Goal: Task Accomplishment & Management: Use online tool/utility

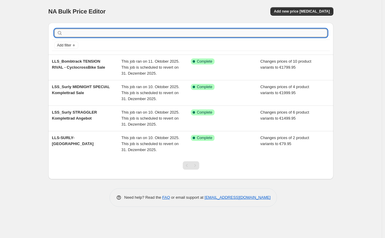
click at [91, 33] on input "text" at bounding box center [196, 33] width 264 height 8
click at [289, 13] on span "Add new price [MEDICAL_DATA]" at bounding box center [302, 11] width 56 height 5
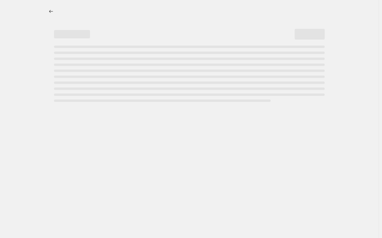
select select "percentage"
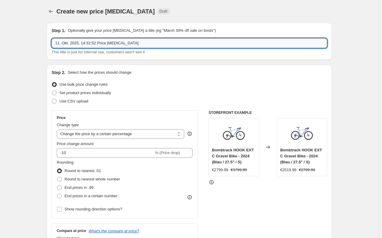
click at [190, 41] on input "11. Okt. 2025, 14:32:52 Price [MEDICAL_DATA]" at bounding box center [190, 43] width 276 height 10
type input "L"
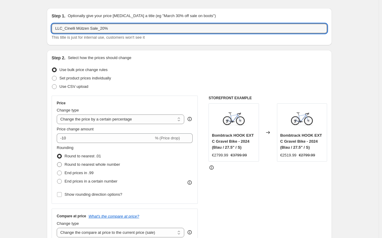
scroll to position [11, 0]
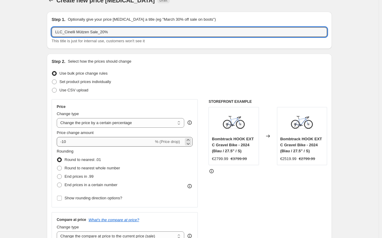
type input "LLC_Cinelli Mützen Sale_20%"
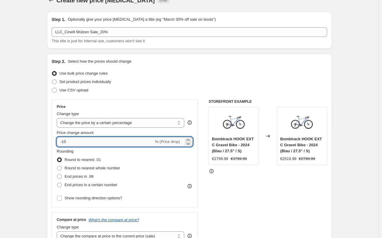
drag, startPoint x: 69, startPoint y: 144, endPoint x: 64, endPoint y: 143, distance: 4.8
click at [64, 143] on input "-10" at bounding box center [105, 142] width 97 height 10
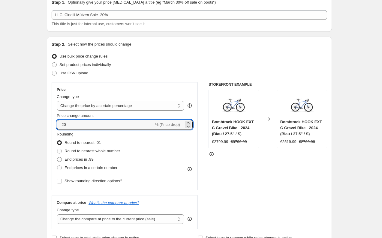
scroll to position [33, 0]
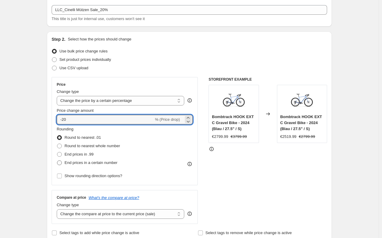
type input "-20"
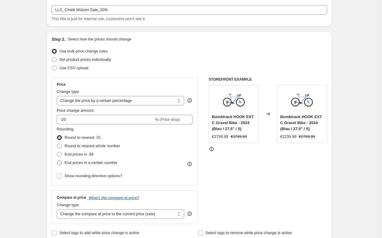
click at [59, 163] on span at bounding box center [59, 163] width 5 height 5
click at [57, 161] on input "End prices in a certain number" at bounding box center [57, 161] width 0 height 0
radio input "true"
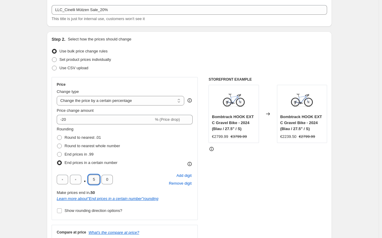
drag, startPoint x: 94, startPoint y: 182, endPoint x: 99, endPoint y: 181, distance: 4.6
click at [99, 181] on input "5" at bounding box center [93, 180] width 11 height 10
type input "9"
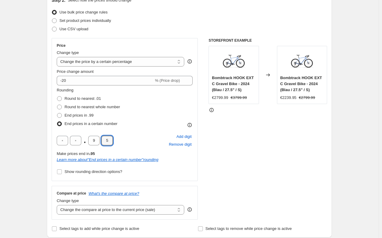
scroll to position [108, 0]
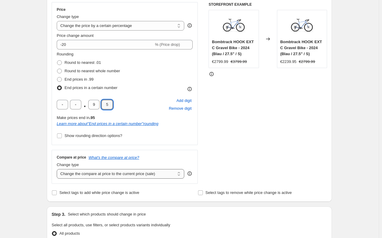
type input "5"
select select "no_change"
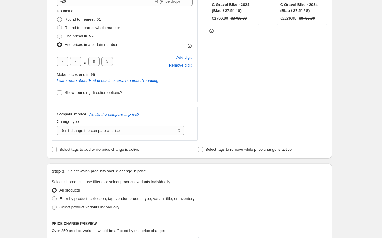
scroll to position [153, 0]
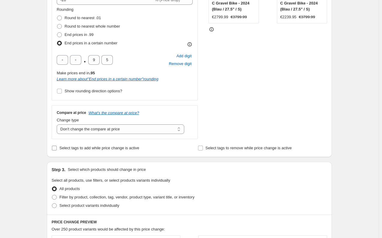
click at [55, 149] on input "Select tags to add while price change is active" at bounding box center [54, 148] width 5 height 5
checkbox input "true"
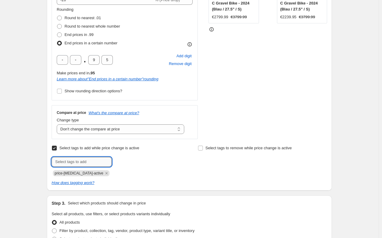
click at [66, 165] on input "text" at bounding box center [82, 162] width 60 height 10
type input "Sale"
click at [124, 160] on b "Add" at bounding box center [120, 161] width 7 height 4
click at [90, 162] on input "text" at bounding box center [82, 162] width 60 height 10
type input "sale"
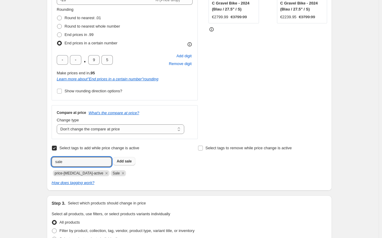
click at [131, 160] on span "sale" at bounding box center [128, 161] width 7 height 4
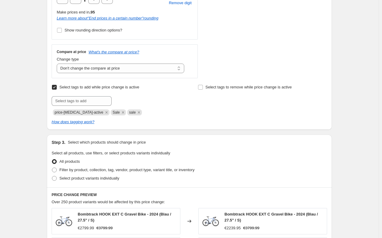
scroll to position [223, 0]
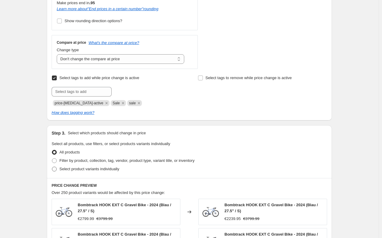
click at [56, 170] on span at bounding box center [54, 169] width 5 height 5
click at [52, 167] on input "Select product variants individually" at bounding box center [52, 167] width 0 height 0
radio input "true"
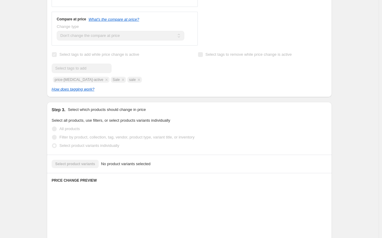
scroll to position [250, 0]
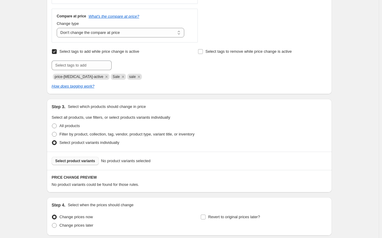
click at [61, 164] on button "Select product variants" at bounding box center [75, 161] width 47 height 8
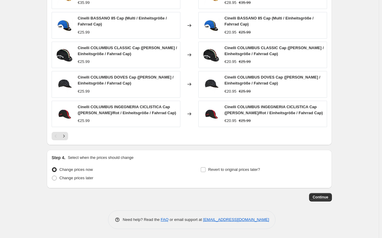
scroll to position [458, 0]
click at [205, 170] on input "Revert to original prices later?" at bounding box center [203, 170] width 5 height 5
checkbox input "true"
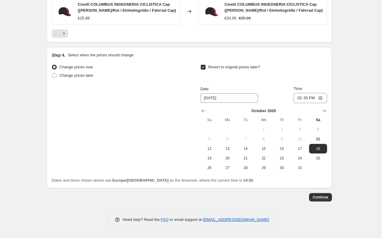
scroll to position [562, 0]
click at [325, 113] on icon "Show next month, November 2025" at bounding box center [324, 111] width 6 height 6
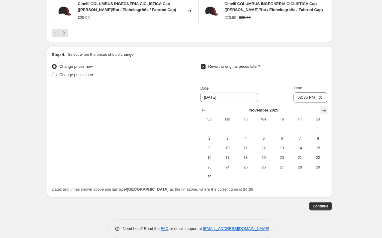
click at [325, 113] on icon "Show next month, December 2025" at bounding box center [324, 111] width 6 height 6
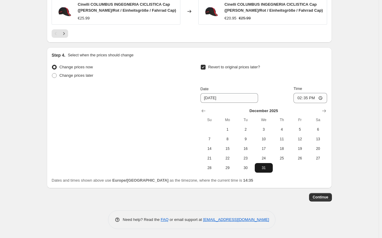
click at [265, 171] on button "31" at bounding box center [264, 168] width 18 height 10
type input "[DATE]"
click at [318, 195] on button "Continue" at bounding box center [320, 197] width 23 height 8
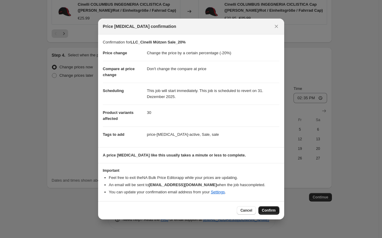
click at [267, 208] on button "Confirm" at bounding box center [269, 211] width 21 height 8
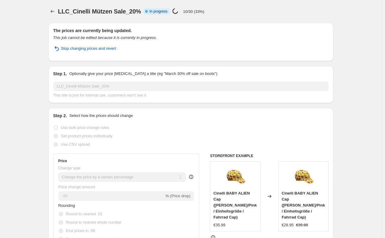
select select "percentage"
select select "no_change"
